Goal: Task Accomplishment & Management: Manage account settings

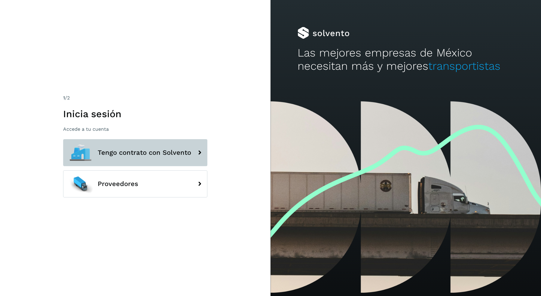
click at [176, 157] on button "Tengo contrato con Solvento" at bounding box center [135, 152] width 144 height 27
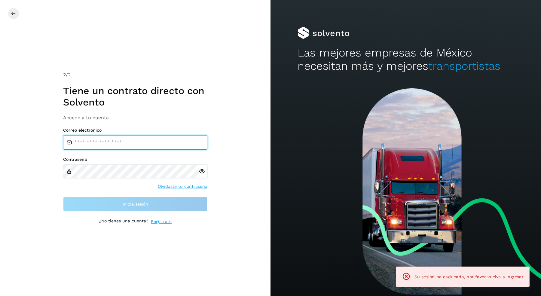
type input "**********"
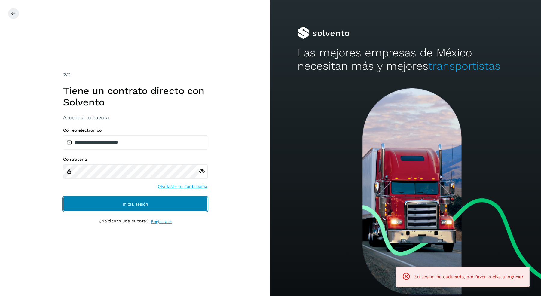
click at [157, 203] on button "Inicia sesión" at bounding box center [135, 204] width 144 height 14
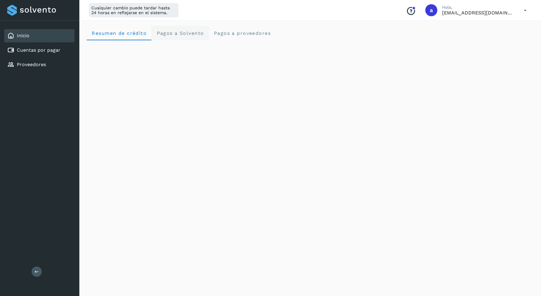
click at [184, 32] on span "Pagos a Solvento" at bounding box center [180, 33] width 48 height 6
